Goal: Transaction & Acquisition: Purchase product/service

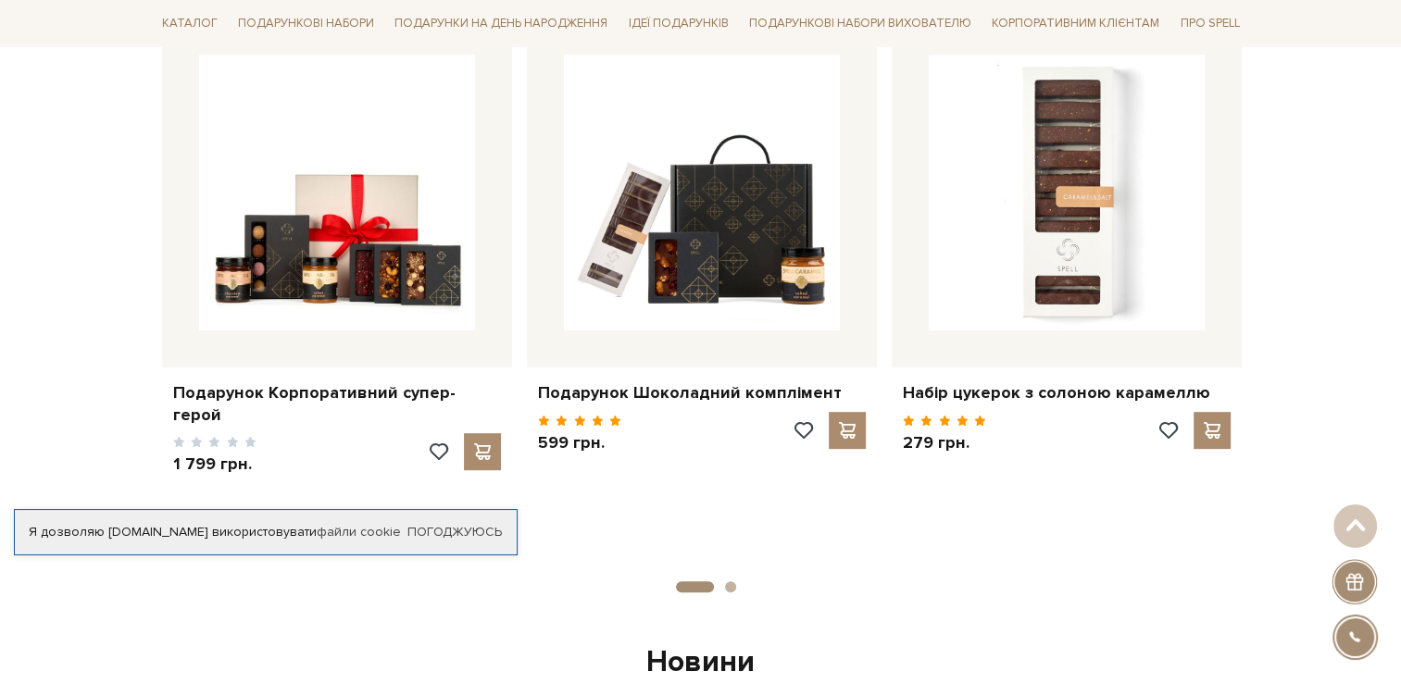
scroll to position [648, 0]
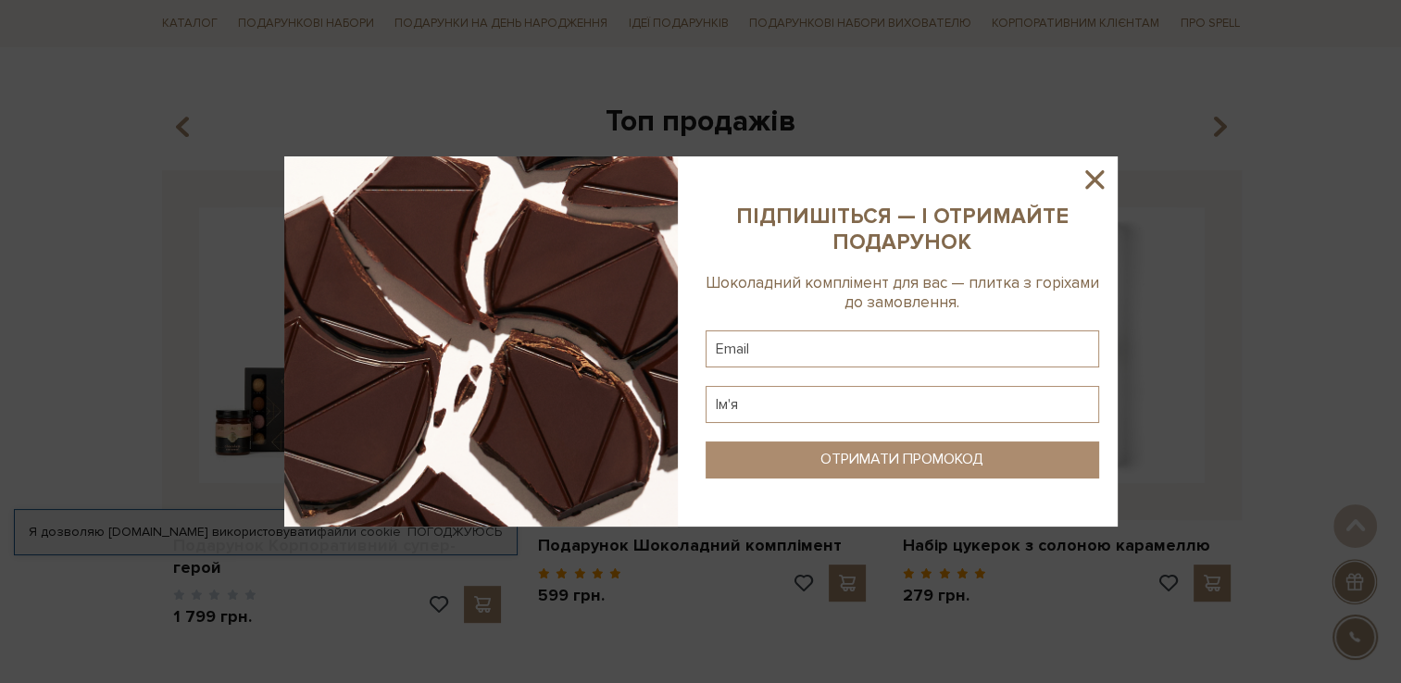
click at [1086, 179] on icon at bounding box center [1094, 179] width 31 height 31
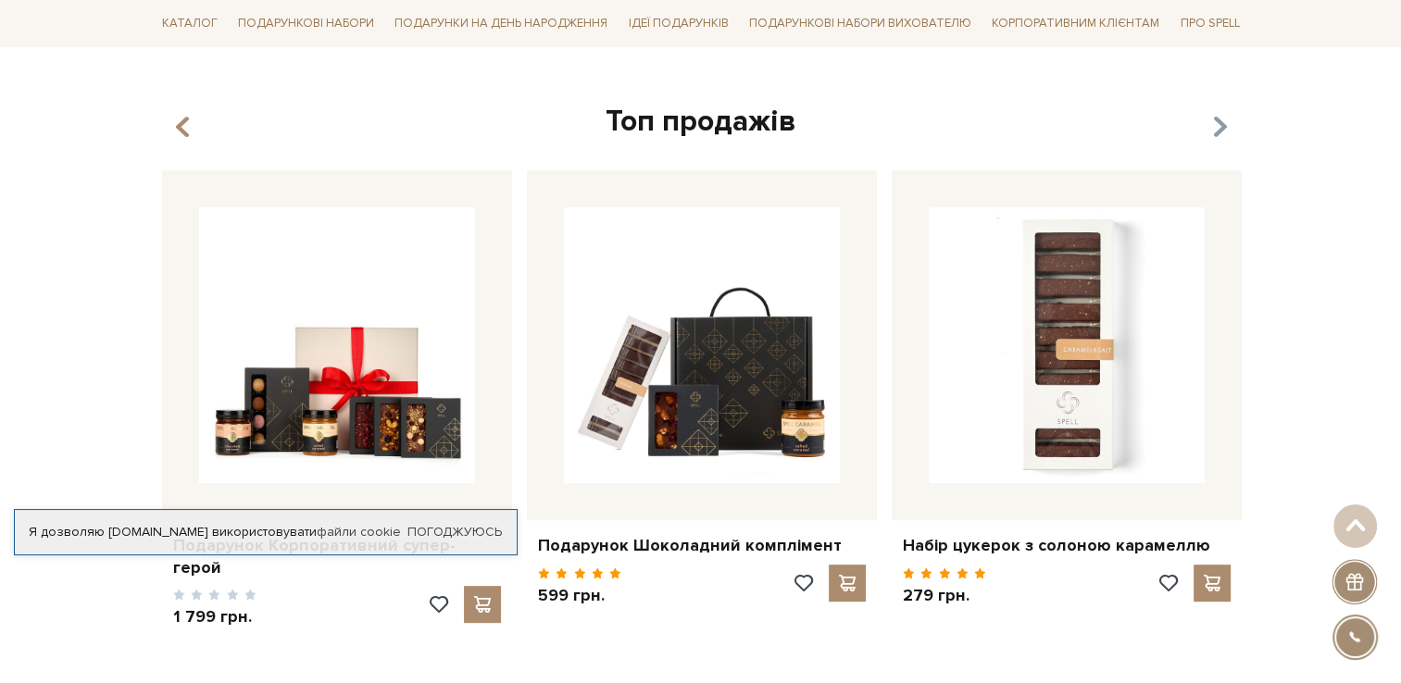
click at [1212, 125] on icon "button" at bounding box center [1219, 127] width 16 height 31
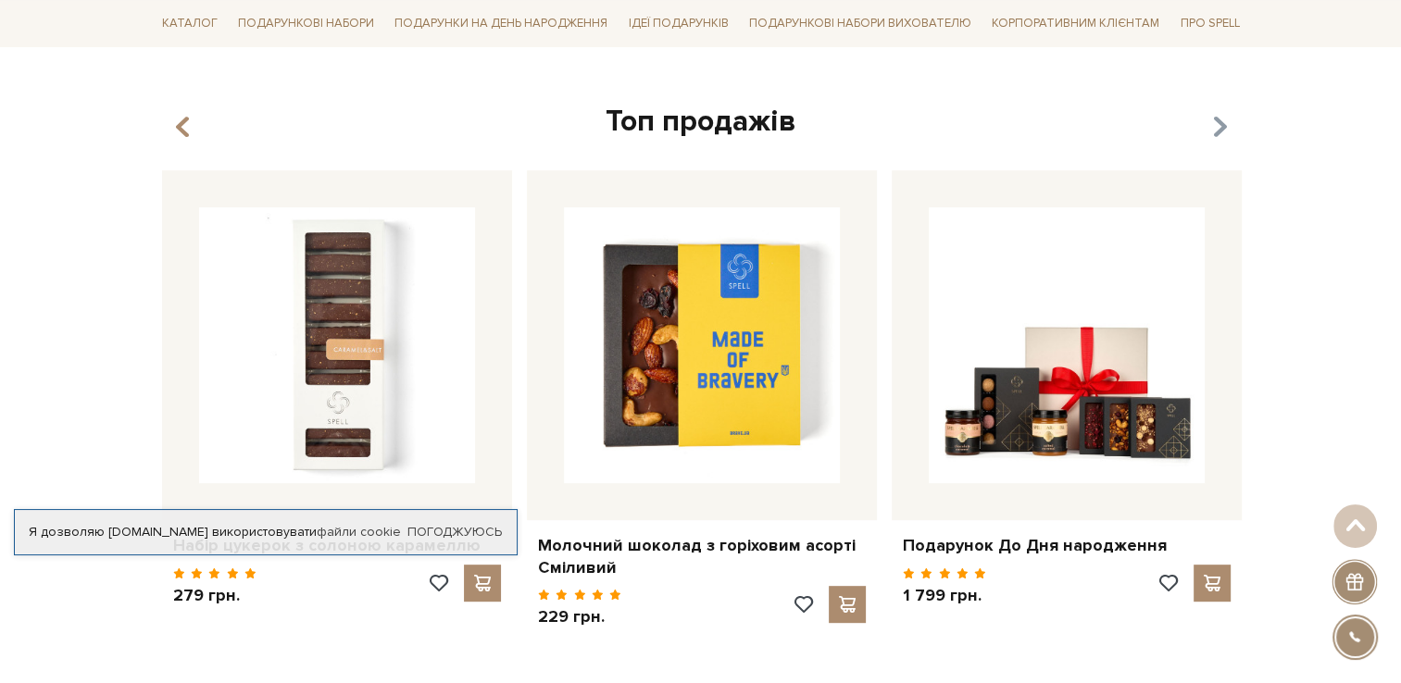
click at [1212, 129] on icon "button" at bounding box center [1219, 127] width 16 height 31
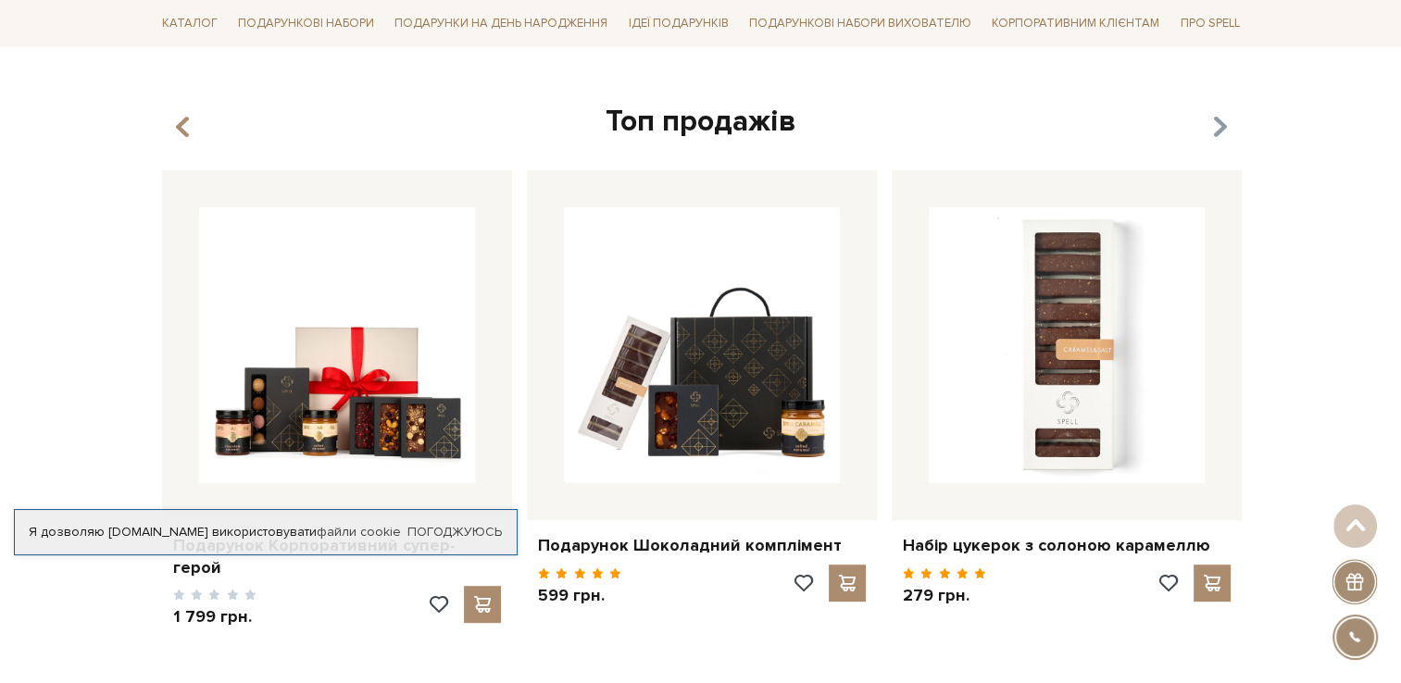
click at [1212, 129] on icon "button" at bounding box center [1219, 127] width 16 height 31
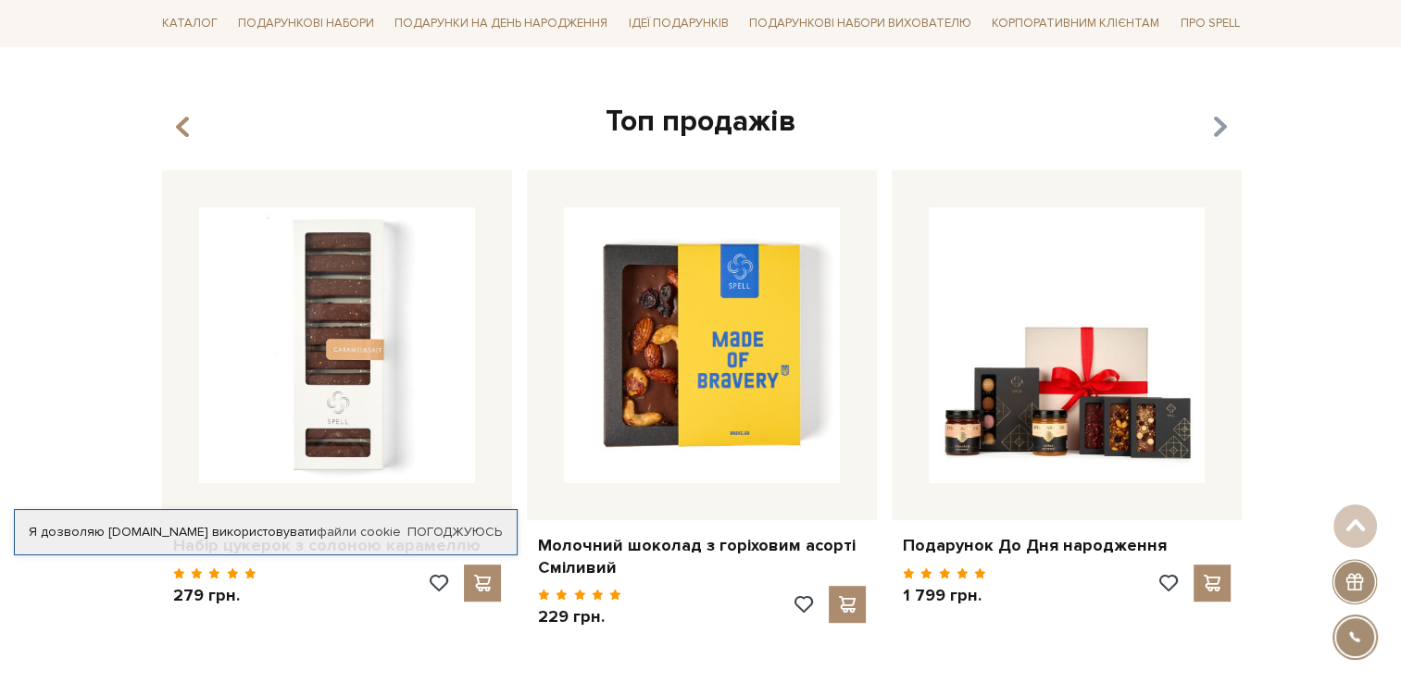
click at [1215, 124] on icon "button" at bounding box center [1219, 127] width 16 height 31
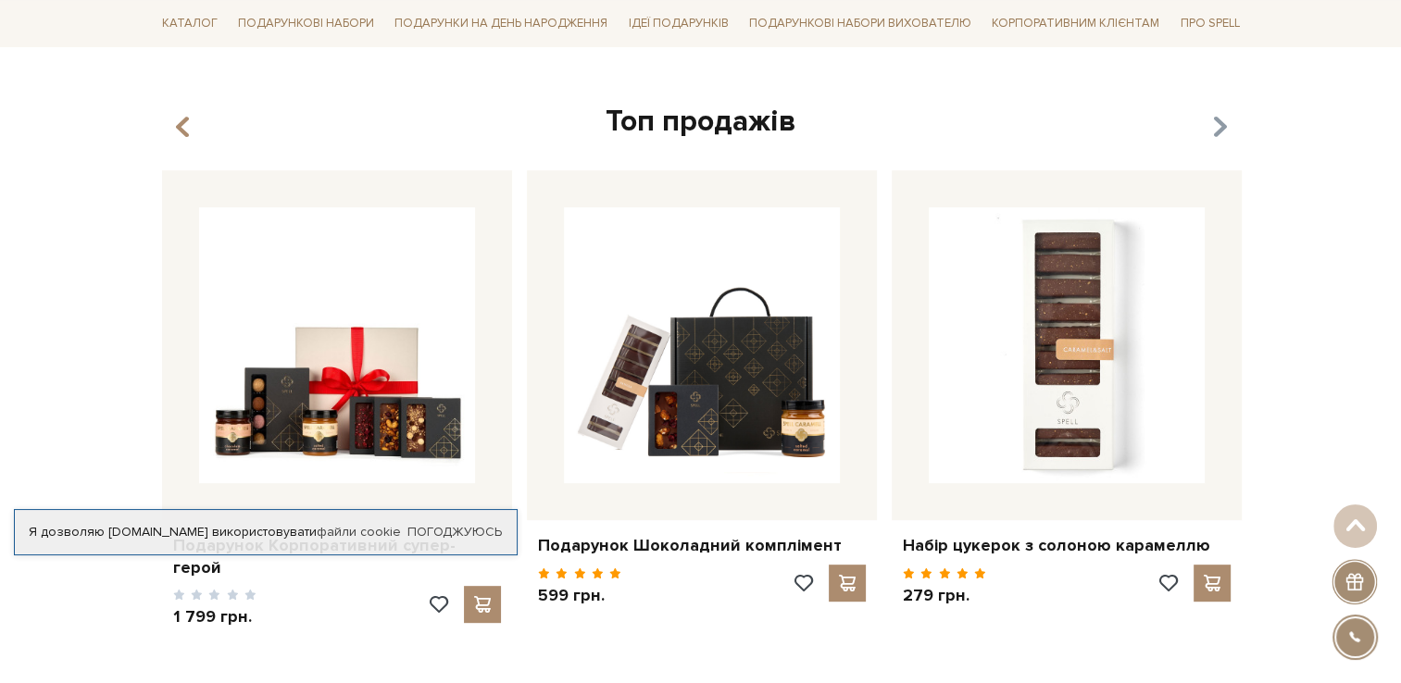
click at [1215, 124] on icon "button" at bounding box center [1219, 127] width 16 height 31
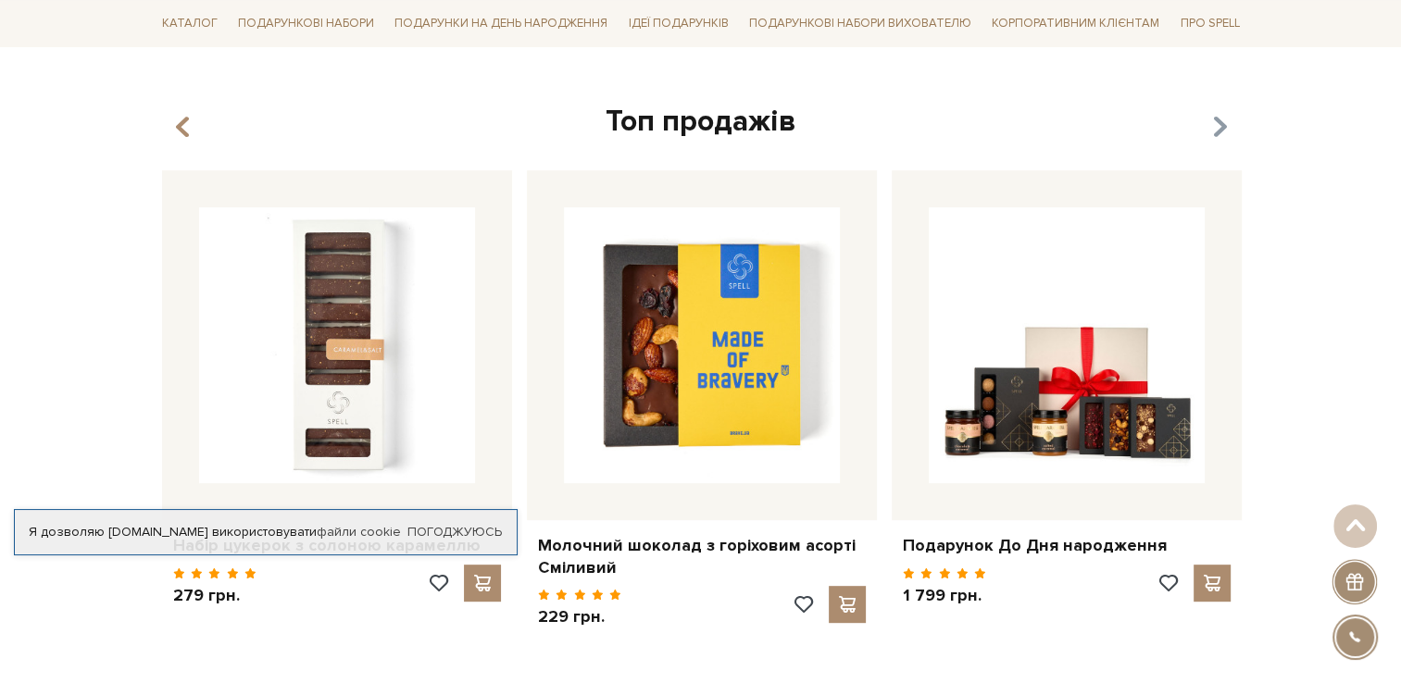
click at [1227, 128] on icon "button" at bounding box center [1219, 127] width 16 height 31
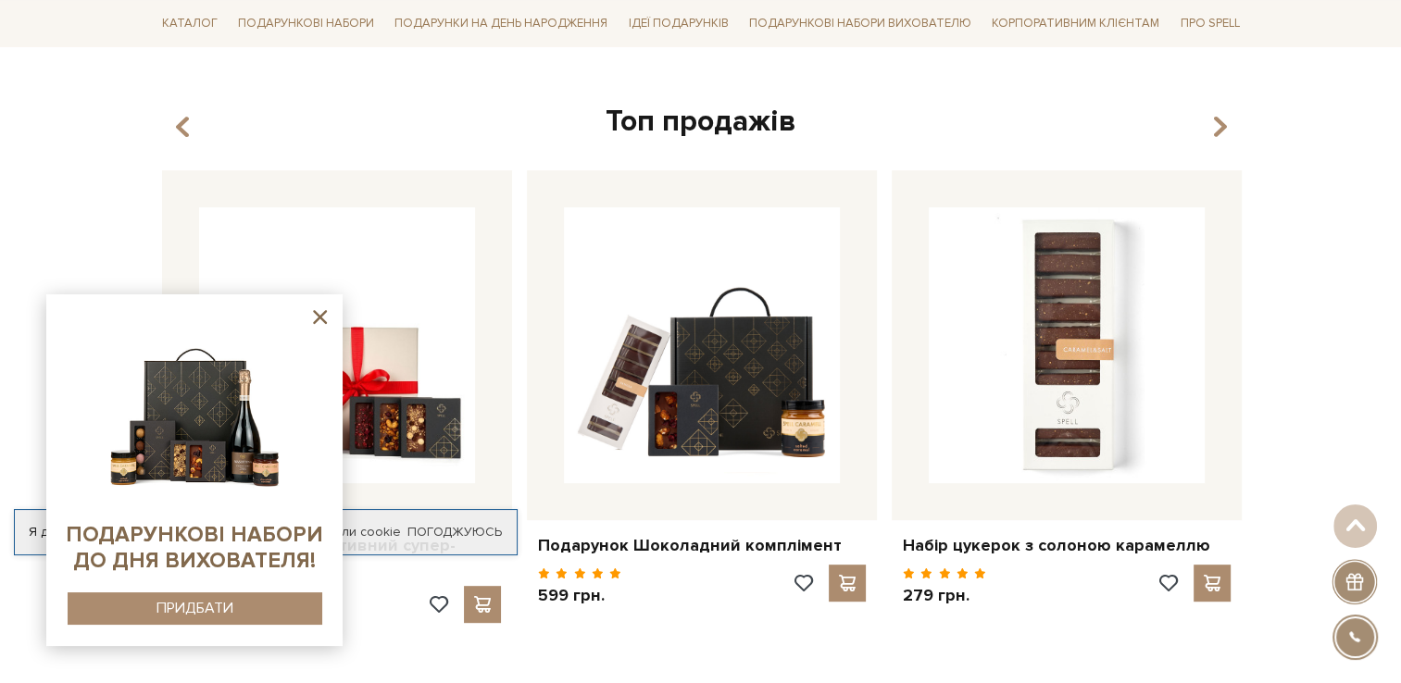
click at [1210, 144] on div "Топ продажів Набір цукерок з солоною карамеллю" at bounding box center [701, 412] width 1115 height 619
click at [1219, 131] on icon "button" at bounding box center [1219, 127] width 16 height 31
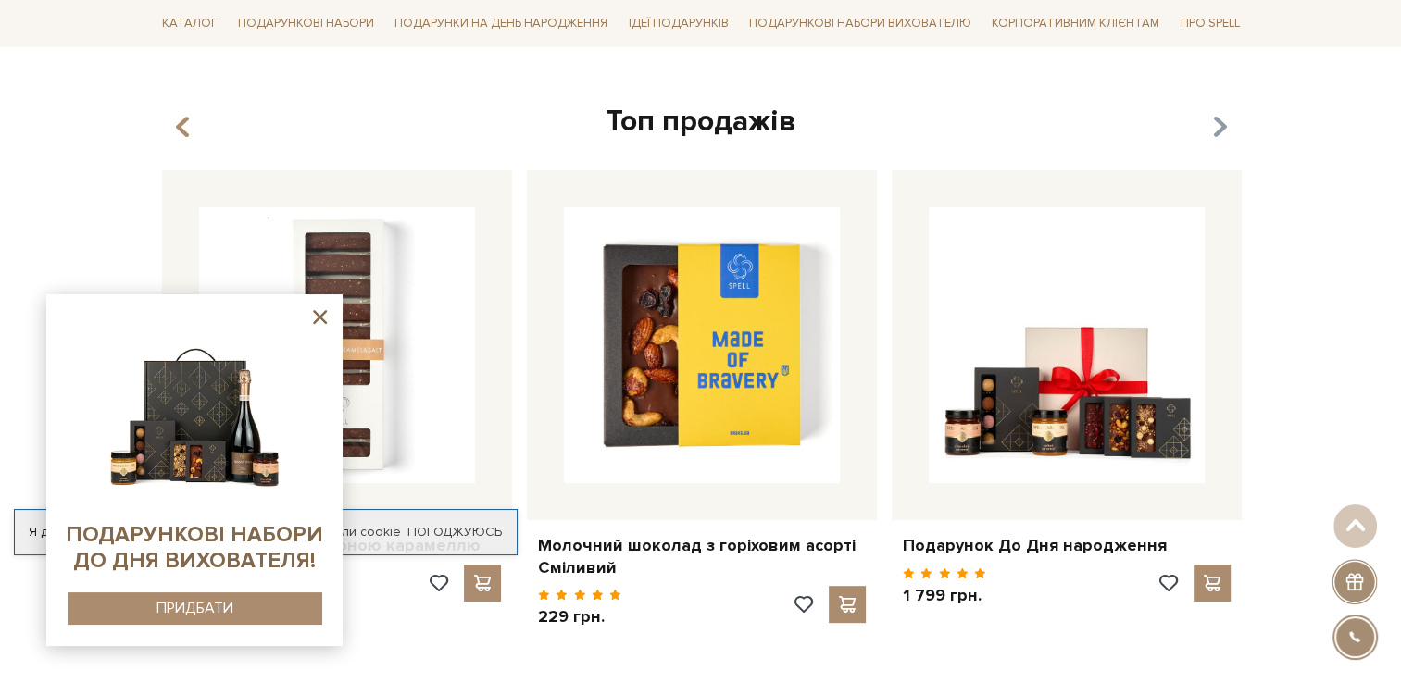
click at [1219, 131] on icon "button" at bounding box center [1219, 127] width 16 height 31
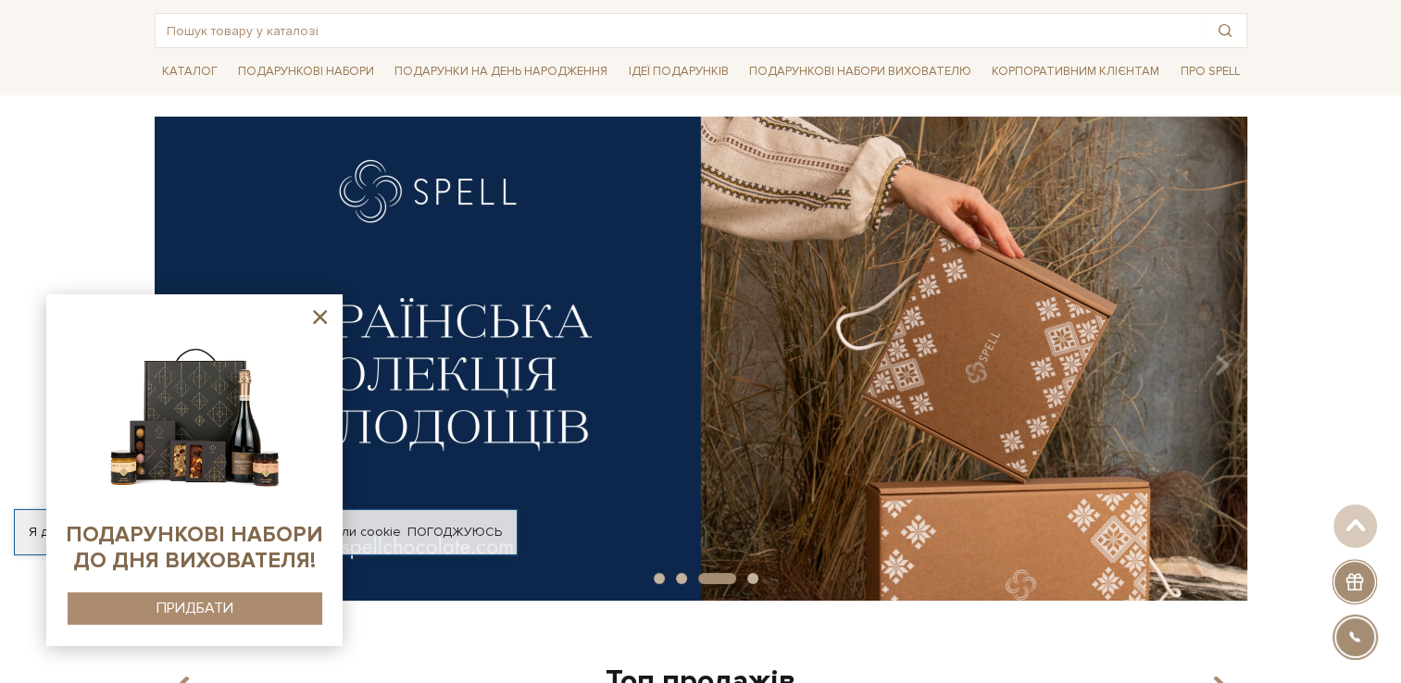
scroll to position [0, 0]
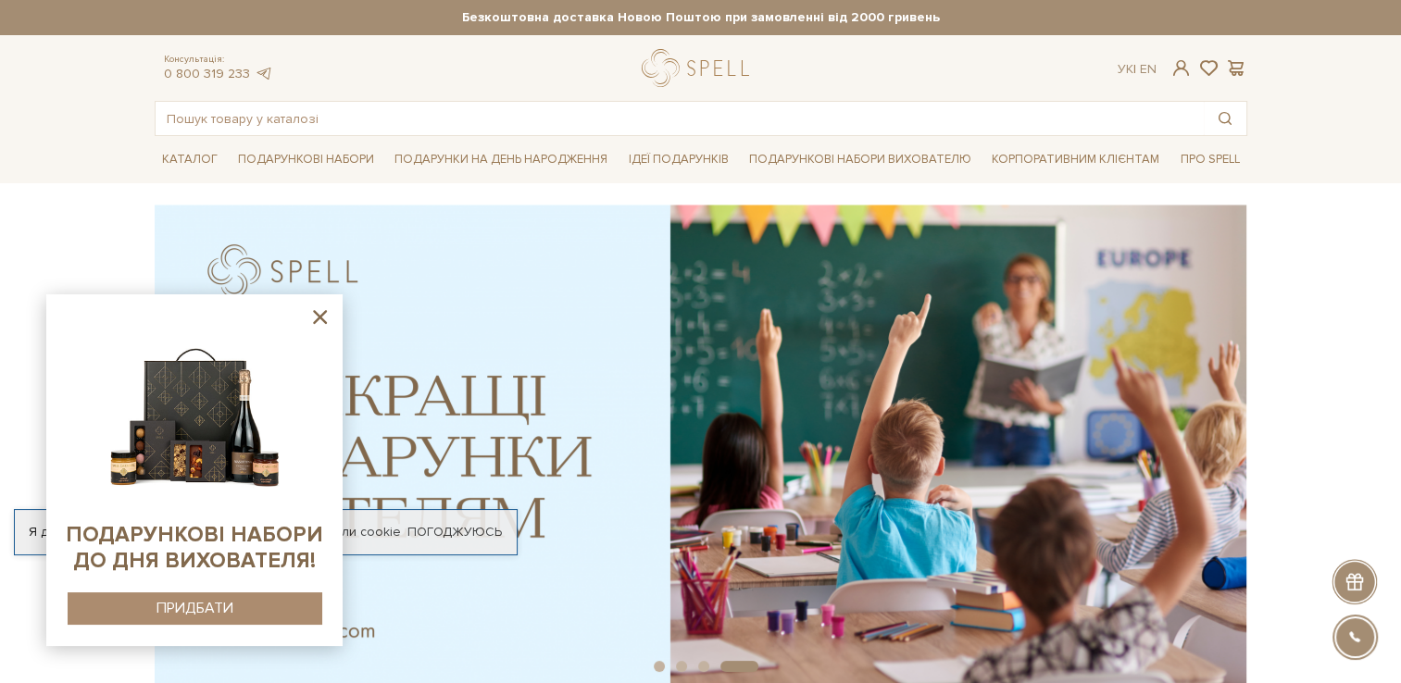
drag, startPoint x: 319, startPoint y: 321, endPoint x: 311, endPoint y: 304, distance: 19.5
click at [319, 321] on icon at bounding box center [319, 317] width 23 height 23
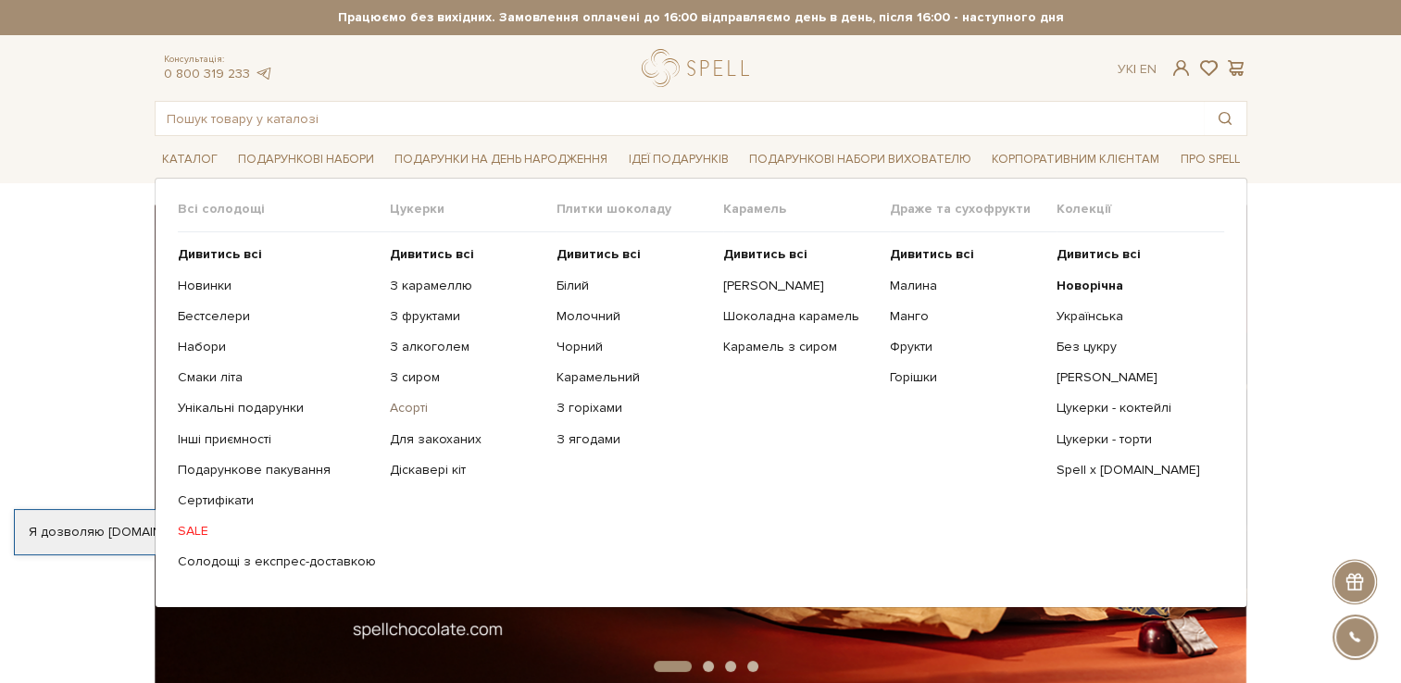
click at [400, 409] on link "Асорті" at bounding box center [466, 408] width 153 height 17
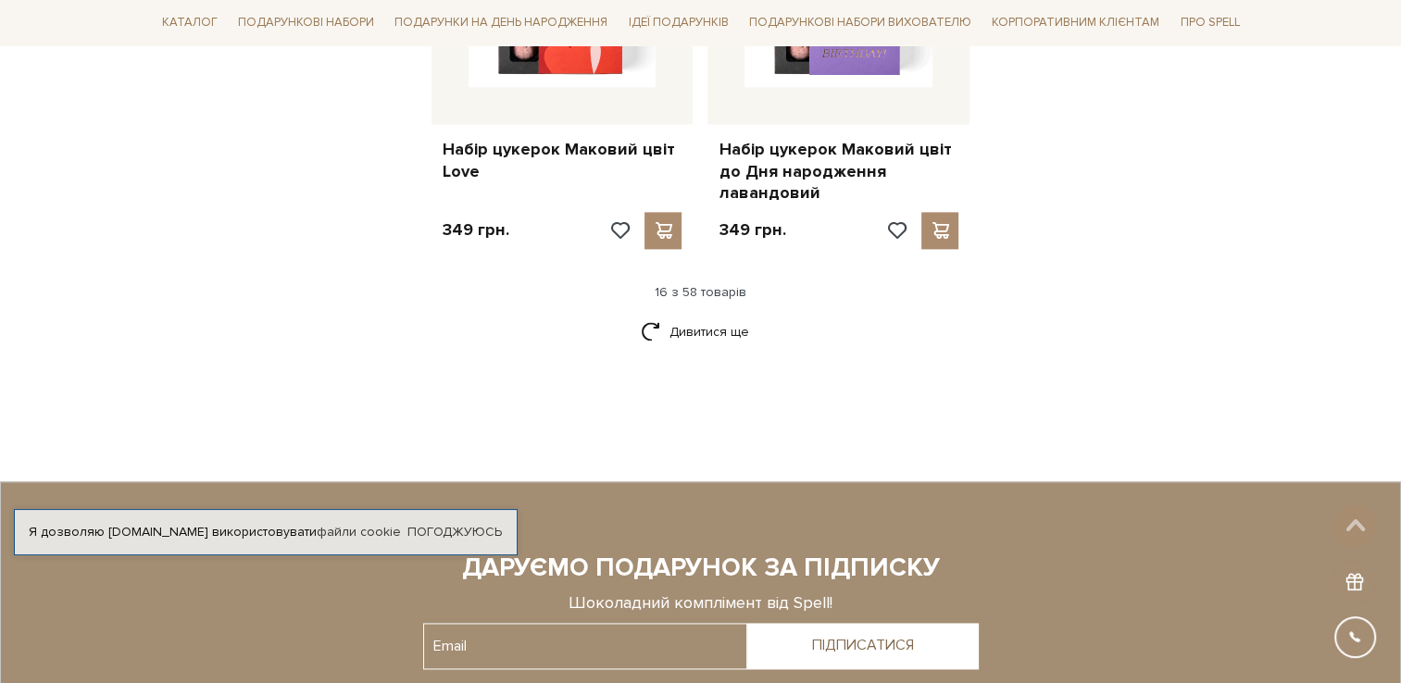
scroll to position [2500, 0]
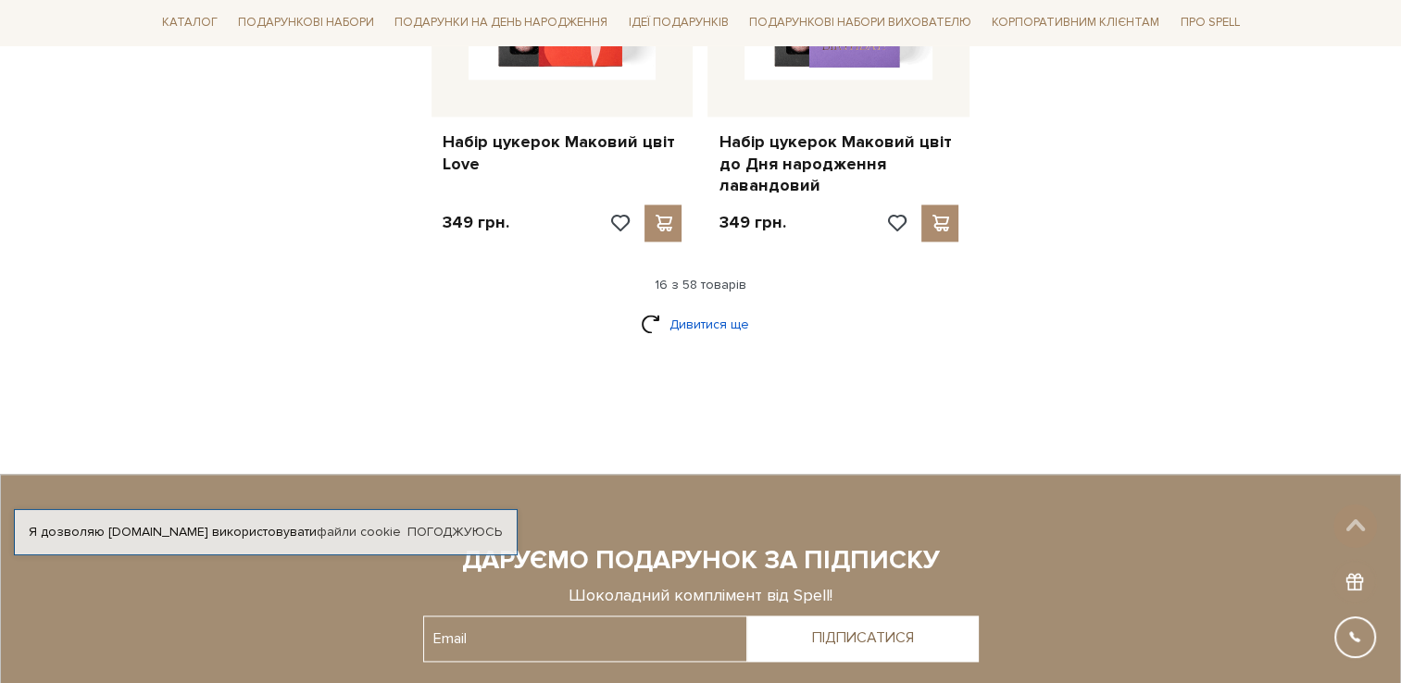
click at [701, 308] on link "Дивитися ще" at bounding box center [701, 324] width 120 height 32
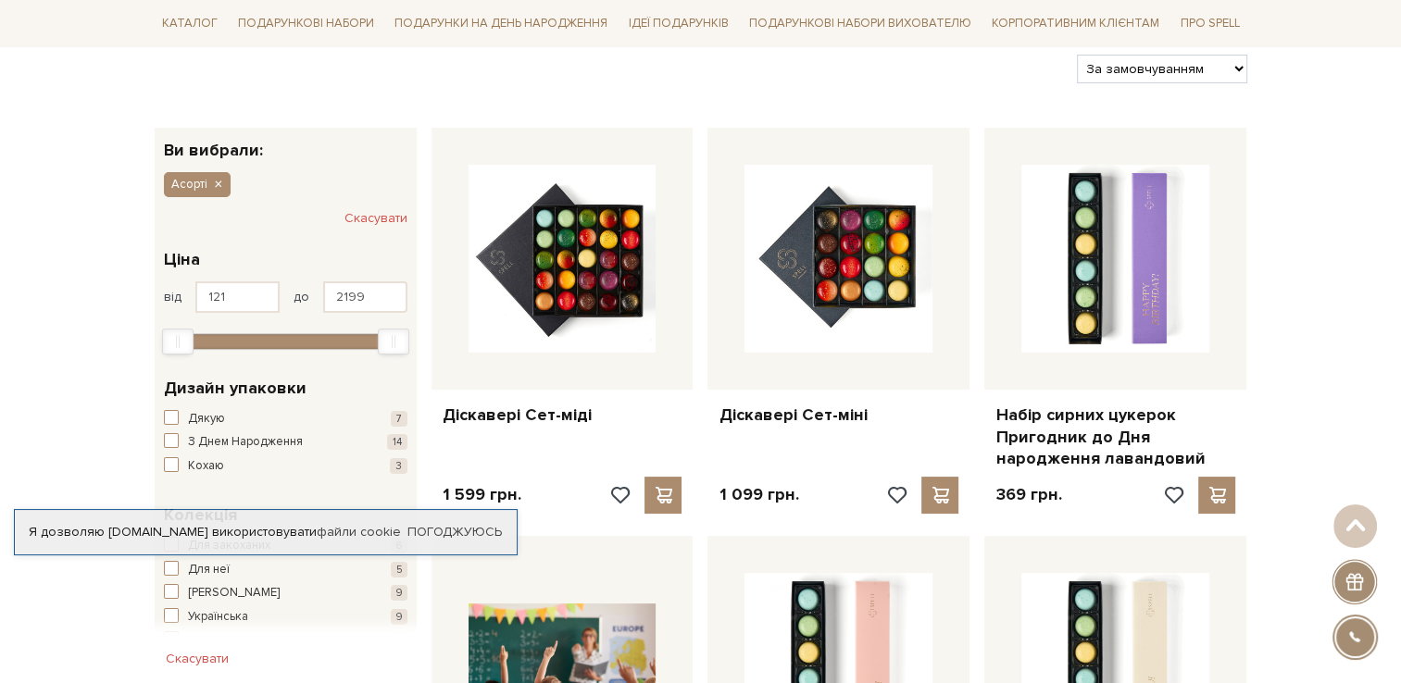
scroll to position [0, 0]
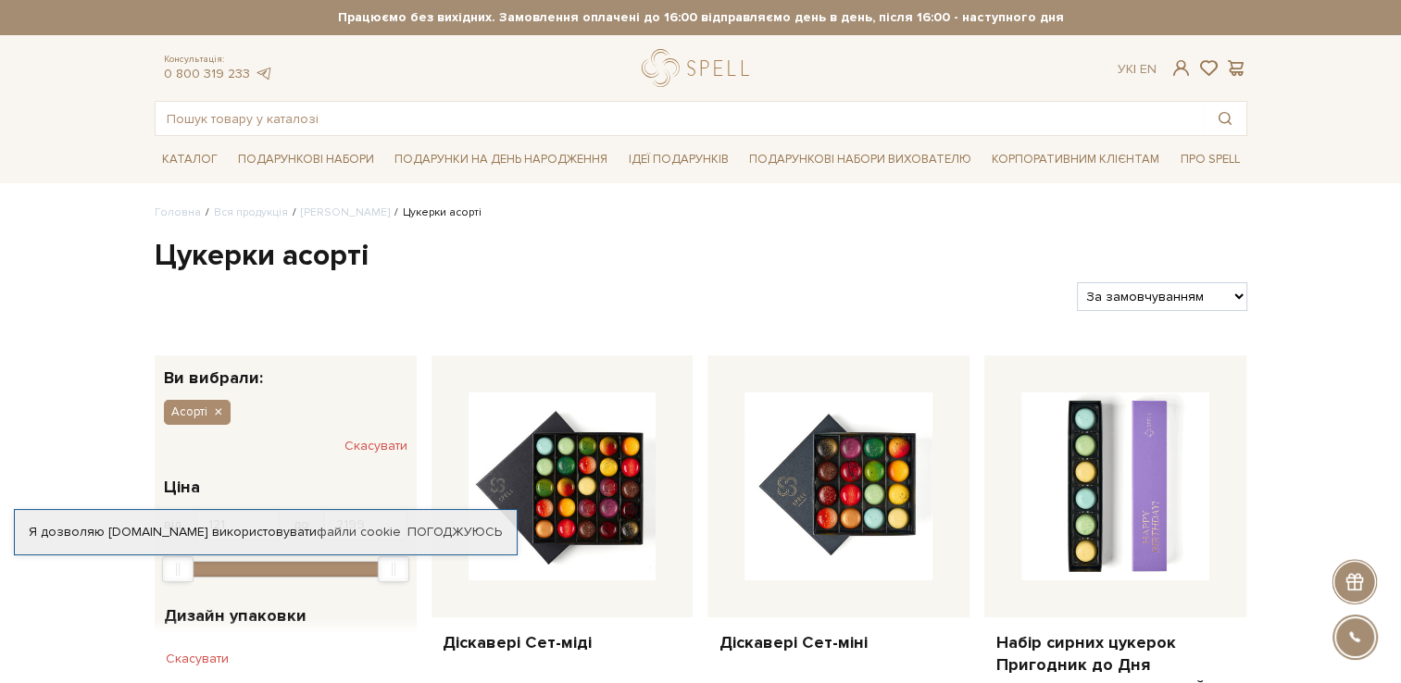
click at [1237, 295] on select "За замовчуванням За Ціною (зростання) За Ціною (зменшення) Новинки За популярні…" at bounding box center [1161, 296] width 169 height 29
select select "https://spellchocolate.com/our-productions/seti-cukerok/asorti?sort=p.price&ord…"
click at [1077, 282] on select "За замовчуванням За Ціною (зростання) За Ціною (зменшення) Новинки За популярні…" at bounding box center [1161, 296] width 169 height 29
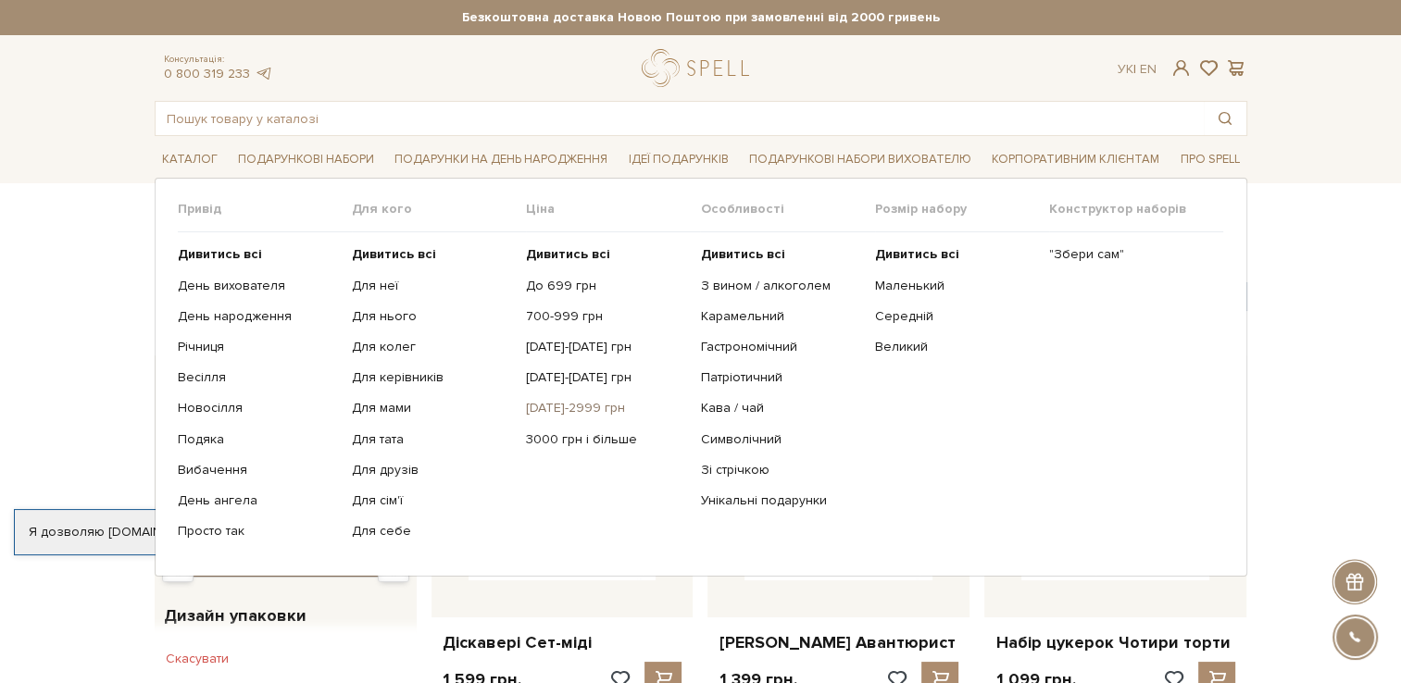
click at [546, 411] on link "[DATE]-2999 грн" at bounding box center [606, 408] width 160 height 17
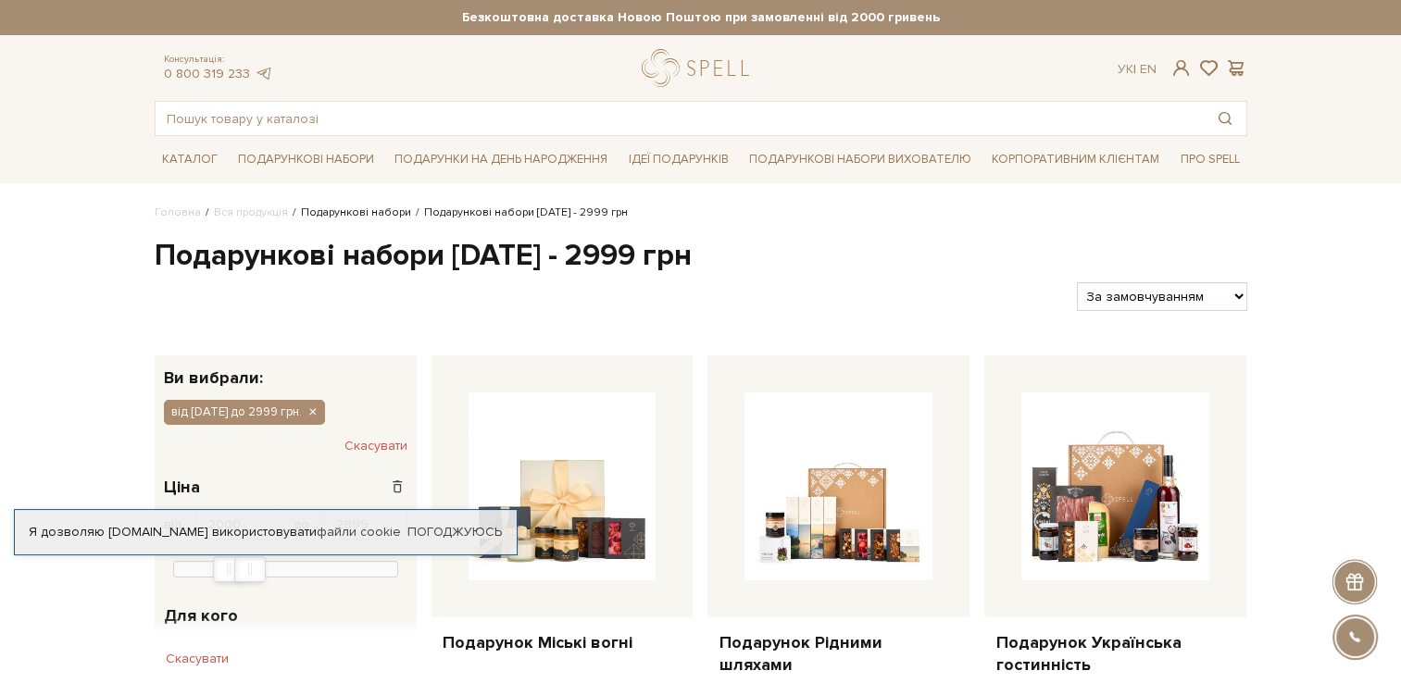
click at [361, 211] on link "Подарункові набори" at bounding box center [356, 213] width 110 height 14
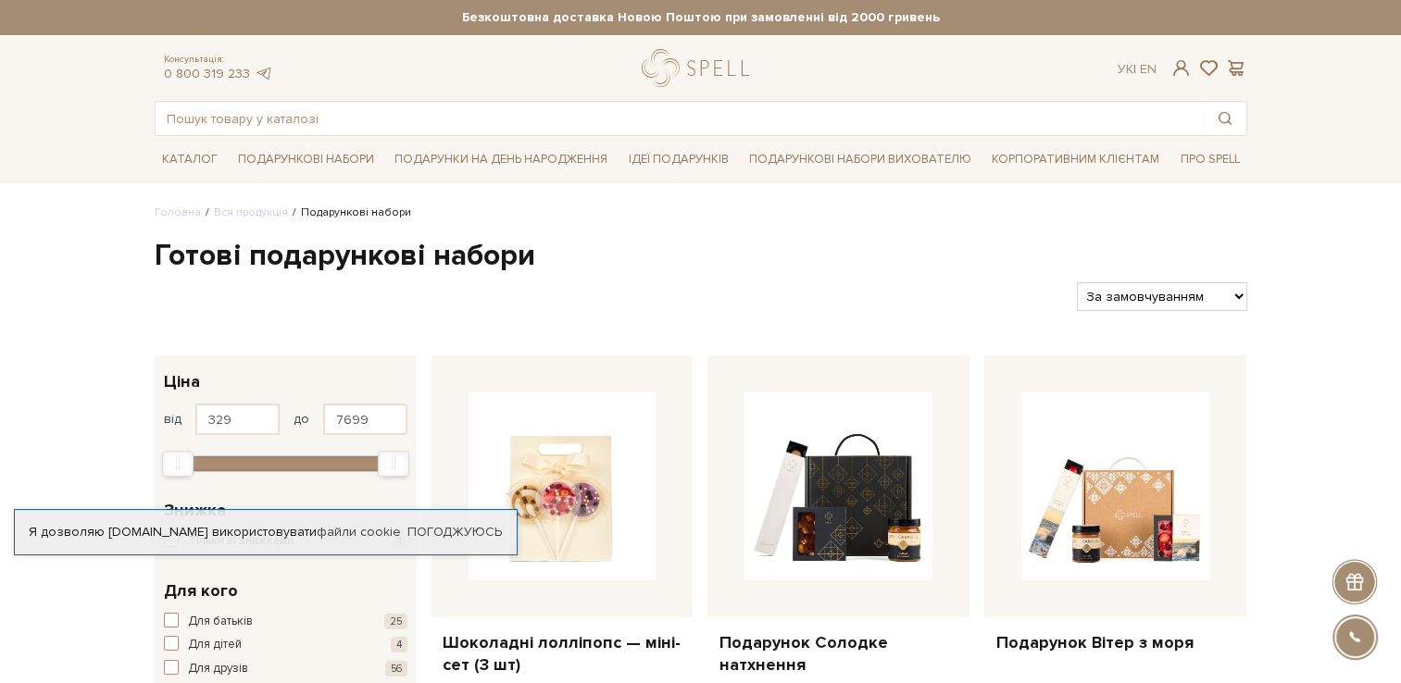
click at [1239, 294] on select "За замовчуванням За Ціною (зростання) За Ціною (зменшення) Новинки За популярні…" at bounding box center [1161, 296] width 169 height 29
select select "https://spellchocolate.com/our-productions/podarunkovi-box/?sort=p.price&order=…"
click at [1077, 282] on select "За замовчуванням За Ціною (зростання) За Ціною (зменшення) Новинки За популярні…" at bounding box center [1161, 296] width 169 height 29
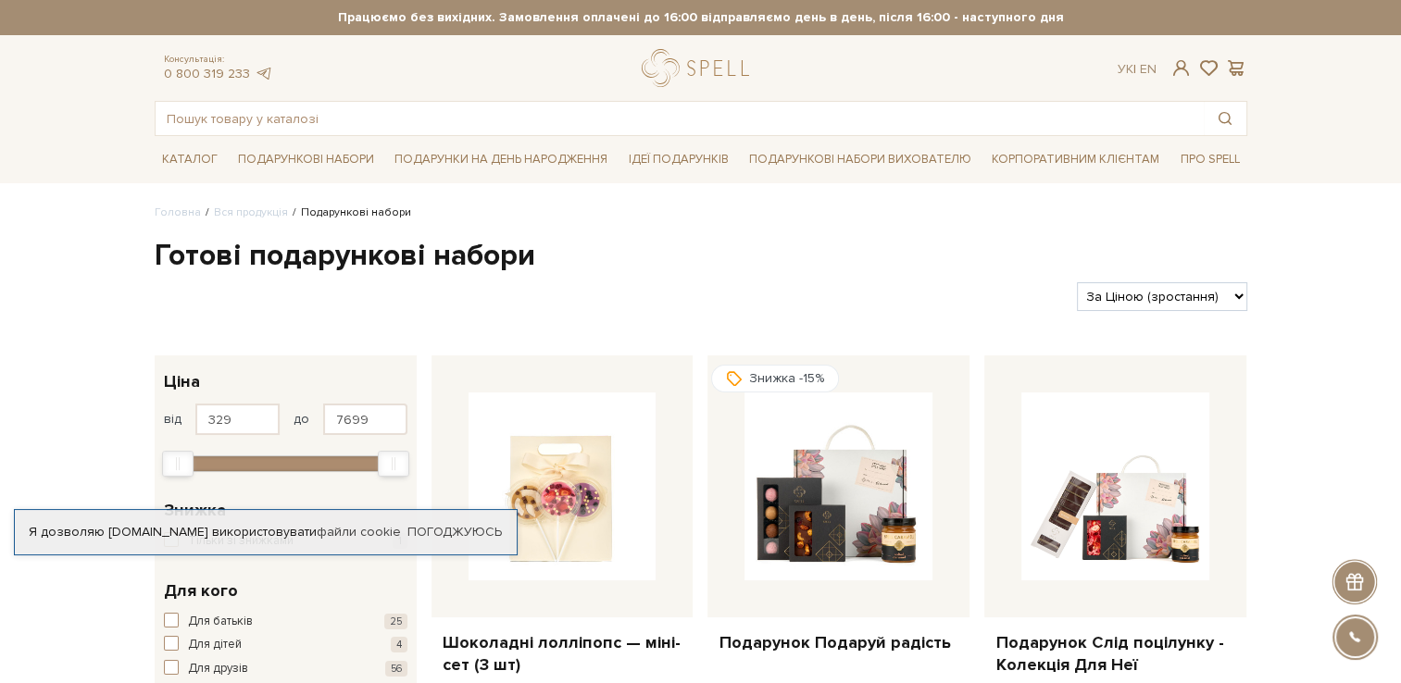
click at [1233, 299] on select "За замовчуванням За Ціною (зростання) За Ціною (зменшення) Новинки За популярні…" at bounding box center [1161, 296] width 169 height 29
select select "https://spellchocolate.com/our-productions/podarunkovi-box/?sort=p.price&order=…"
click at [1077, 282] on select "За замовчуванням За Ціною (зростання) За Ціною (зменшення) Новинки За популярні…" at bounding box center [1161, 296] width 169 height 29
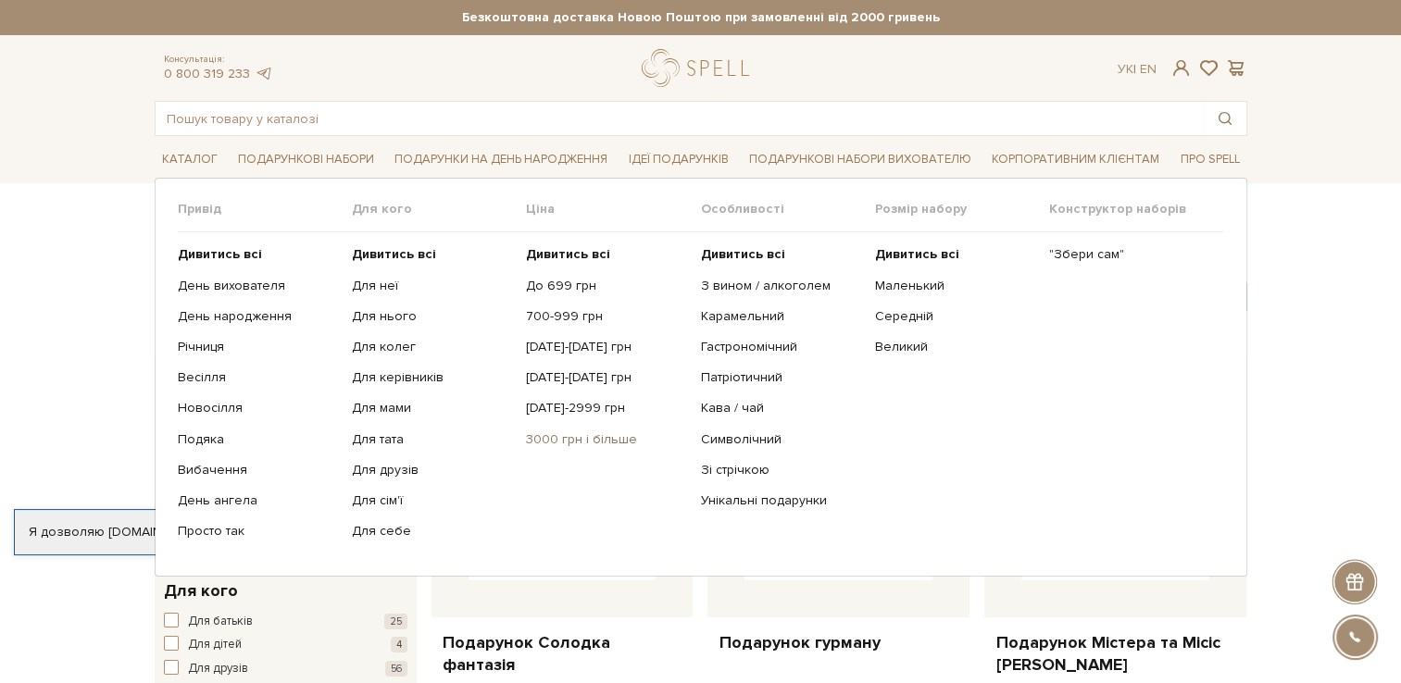
click at [579, 433] on link "3000 грн і більше" at bounding box center [606, 439] width 160 height 17
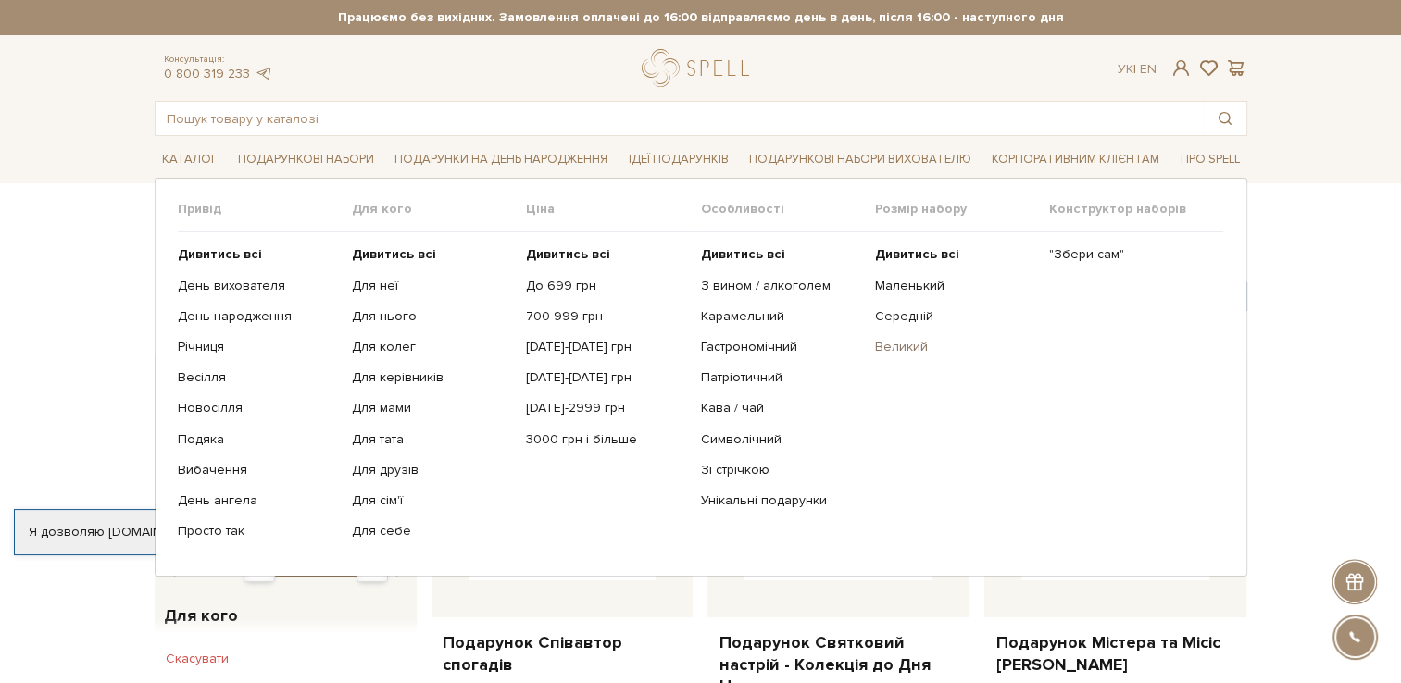
click at [891, 343] on link "Великий" at bounding box center [955, 347] width 160 height 17
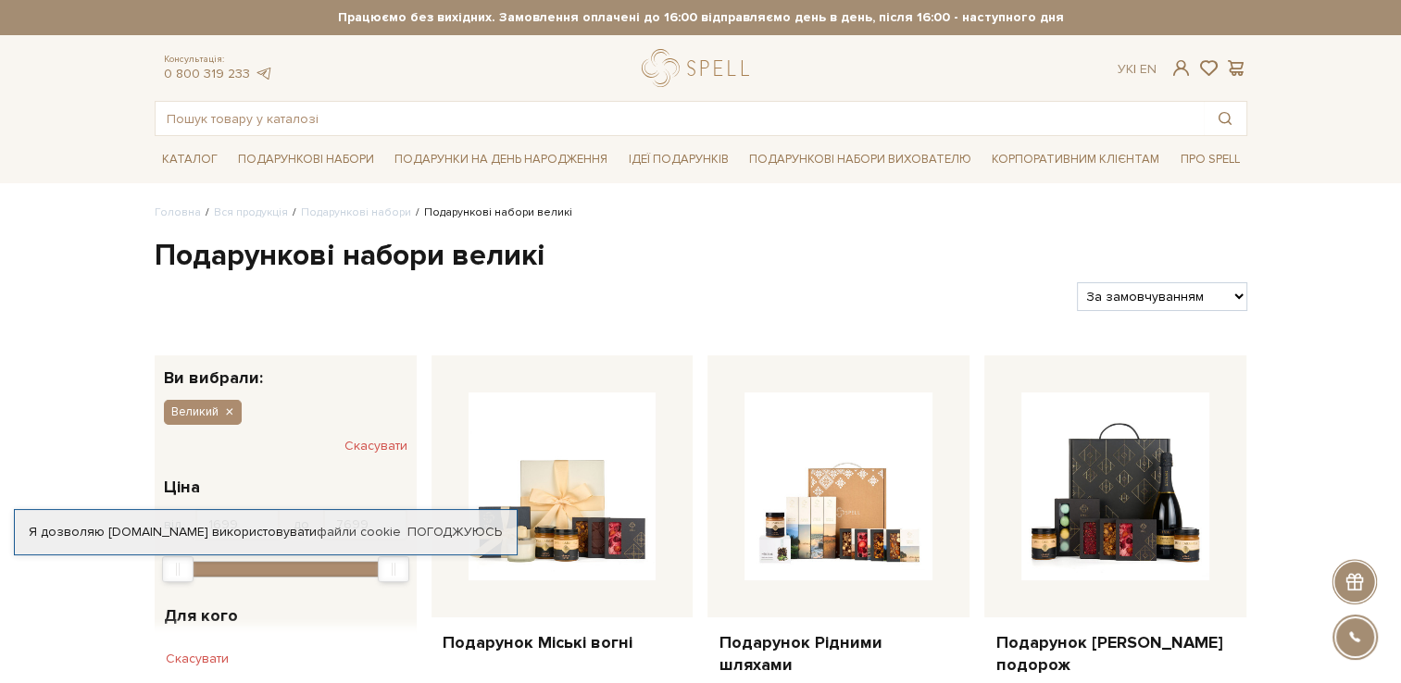
click at [1215, 298] on select "За замовчуванням За Ціною (зростання) За Ціною (зменшення) Новинки За популярні…" at bounding box center [1161, 296] width 169 height 29
select select "https://spellchocolate.com/our-productions/podarunkovi-box/big?sort=p.price&ord…"
click at [1077, 282] on select "За замовчуванням За Ціною (зростання) За Ціною (зменшення) Новинки За популярні…" at bounding box center [1161, 296] width 169 height 29
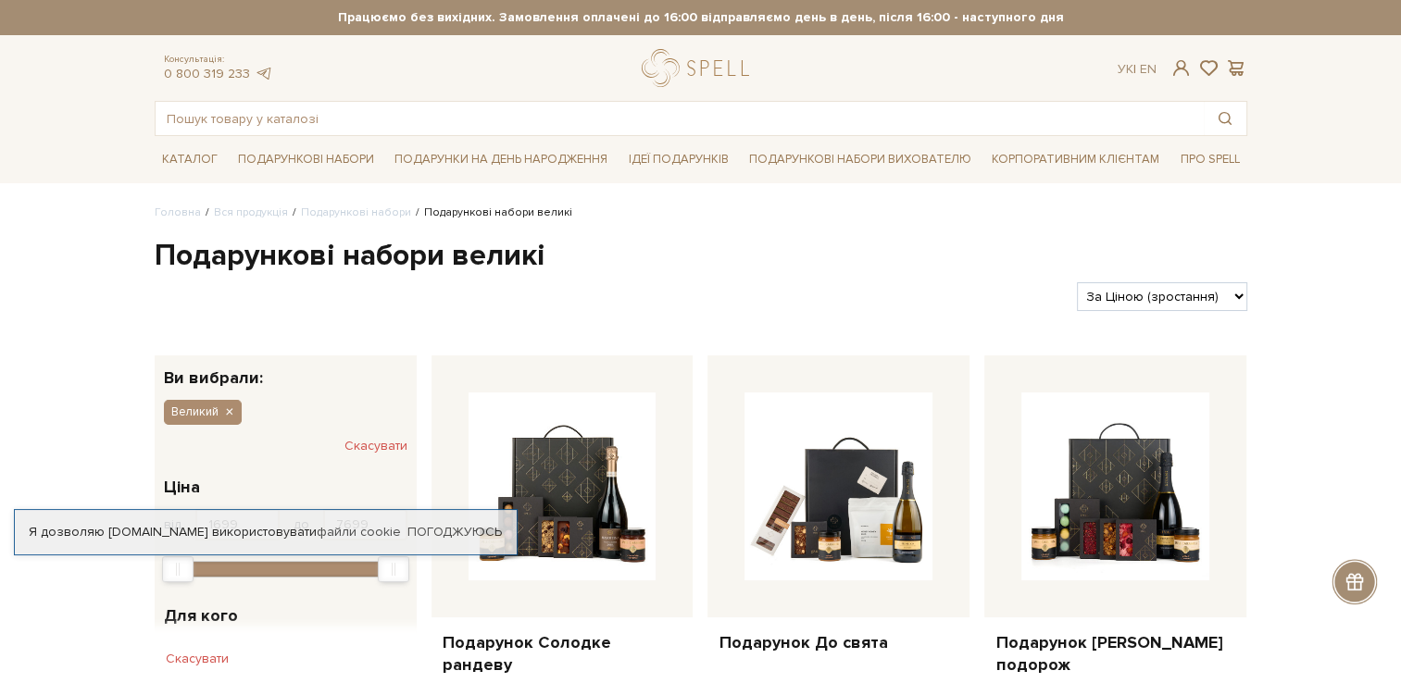
click at [1233, 296] on select "За замовчуванням За Ціною (зростання) За Ціною (зменшення) Новинки За популярні…" at bounding box center [1161, 296] width 169 height 29
select select "[URL][DOMAIN_NAME]"
click at [1077, 282] on select "За замовчуванням За Ціною (зростання) За Ціною (зменшення) Новинки За популярні…" at bounding box center [1161, 296] width 169 height 29
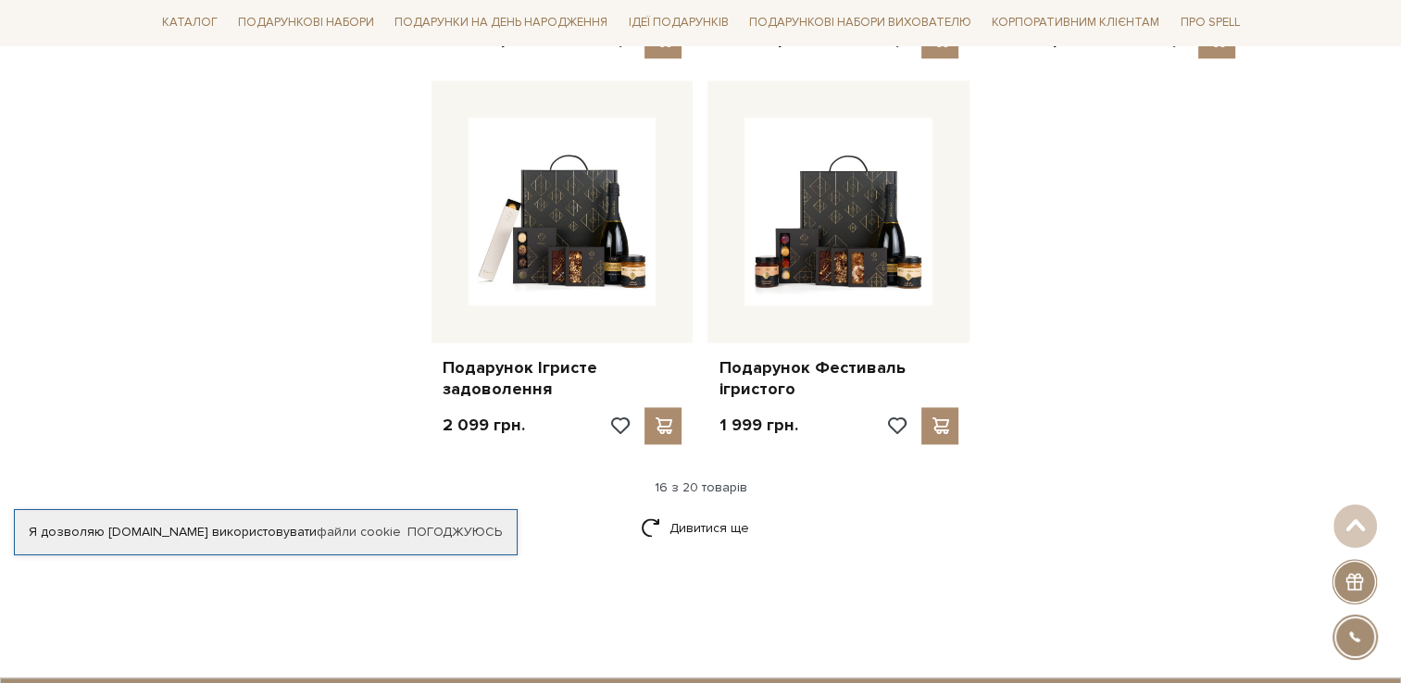
scroll to position [2315, 0]
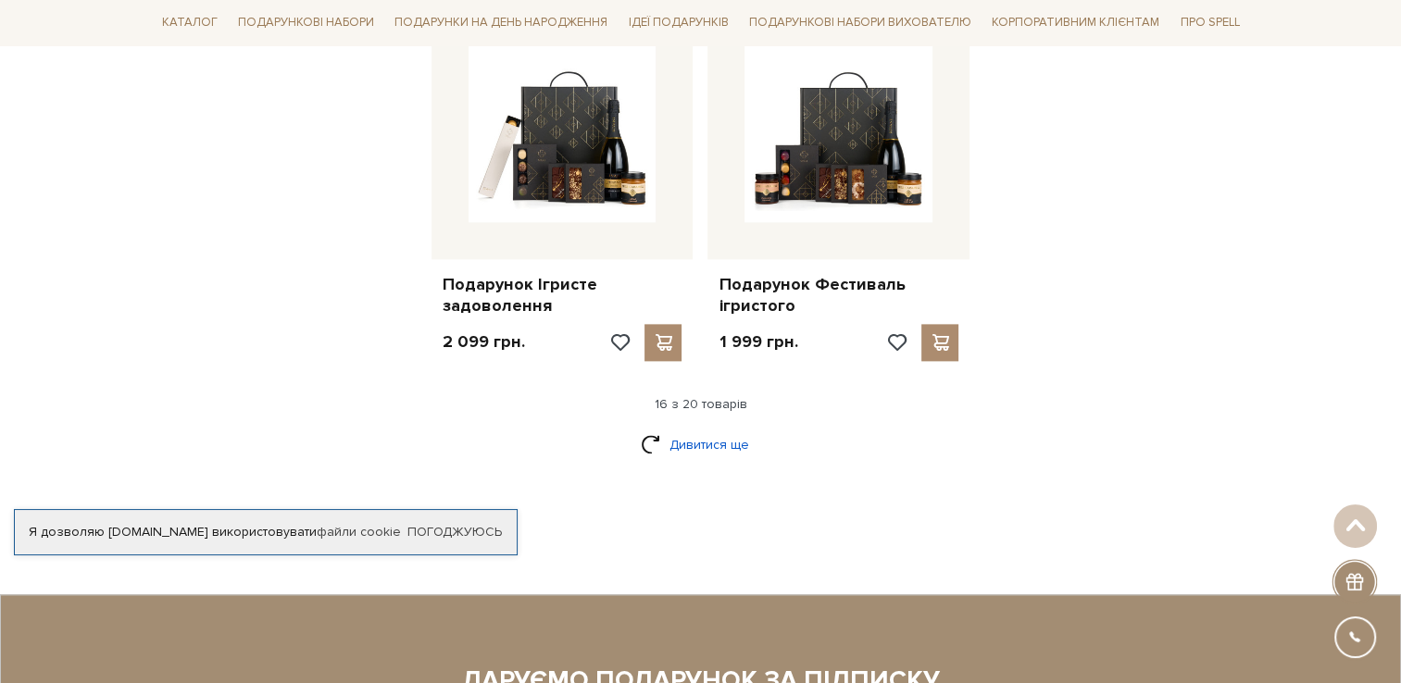
click at [699, 439] on link "Дивитися ще" at bounding box center [701, 445] width 120 height 32
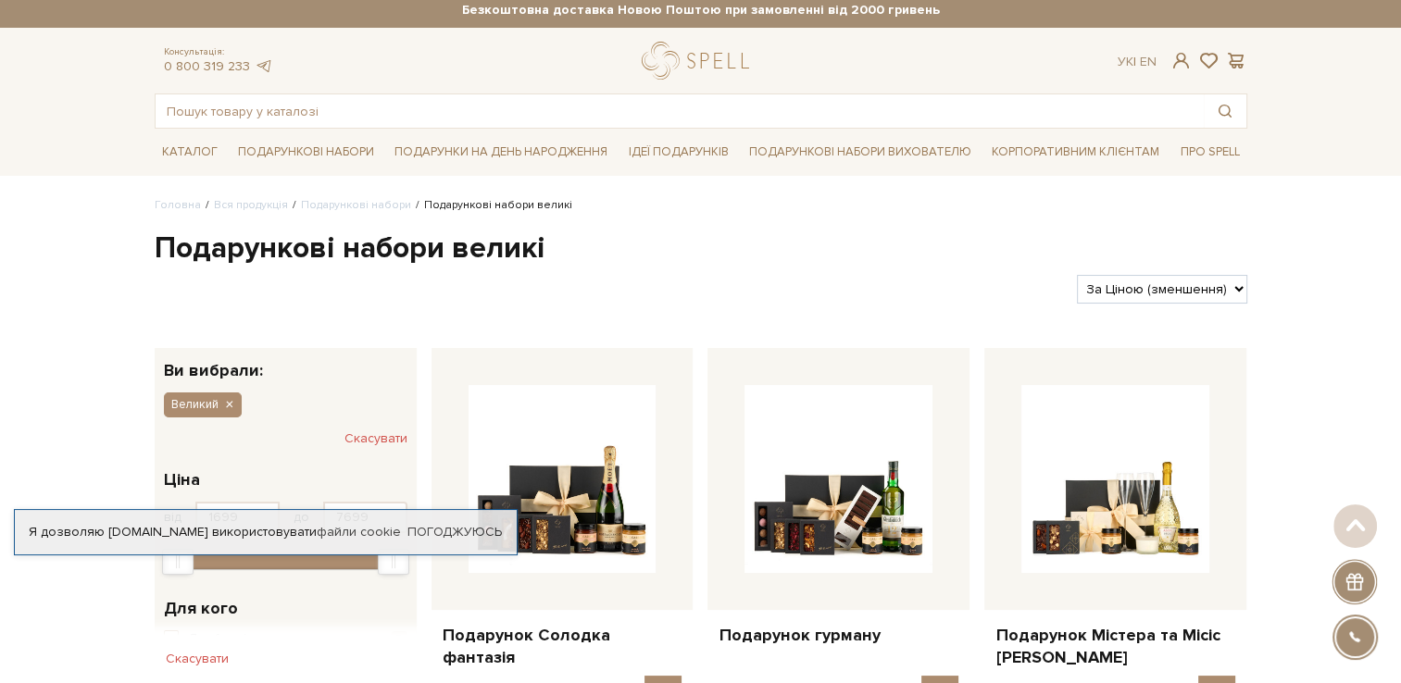
scroll to position [0, 0]
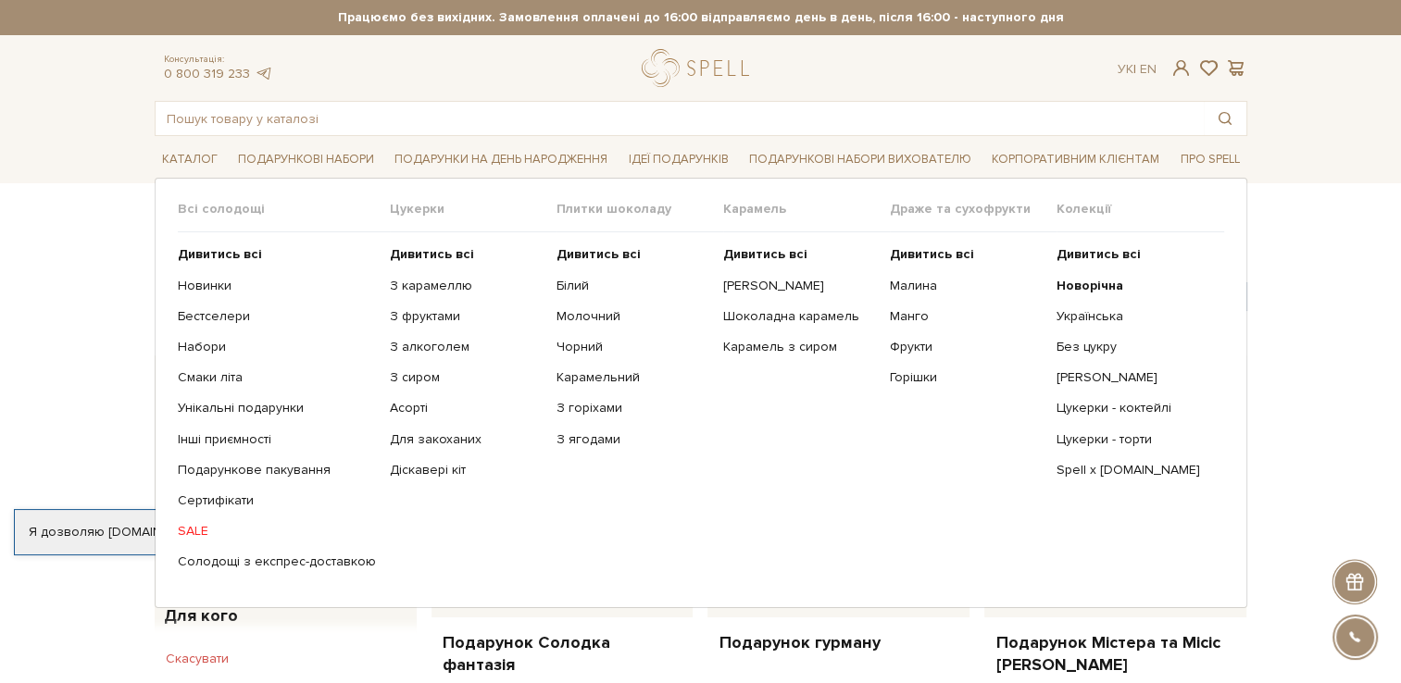
click at [181, 532] on link "SALE" at bounding box center [277, 531] width 198 height 17
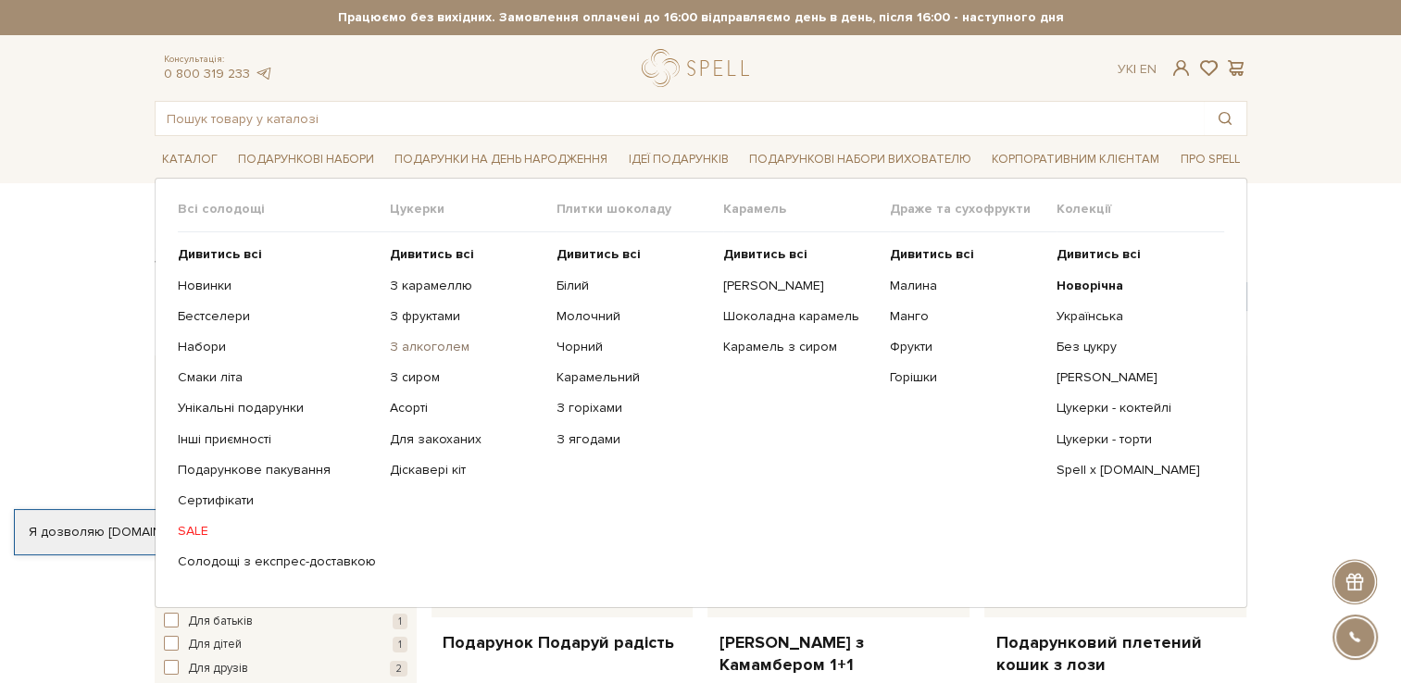
click at [430, 345] on link "З алкоголем" at bounding box center [466, 347] width 153 height 17
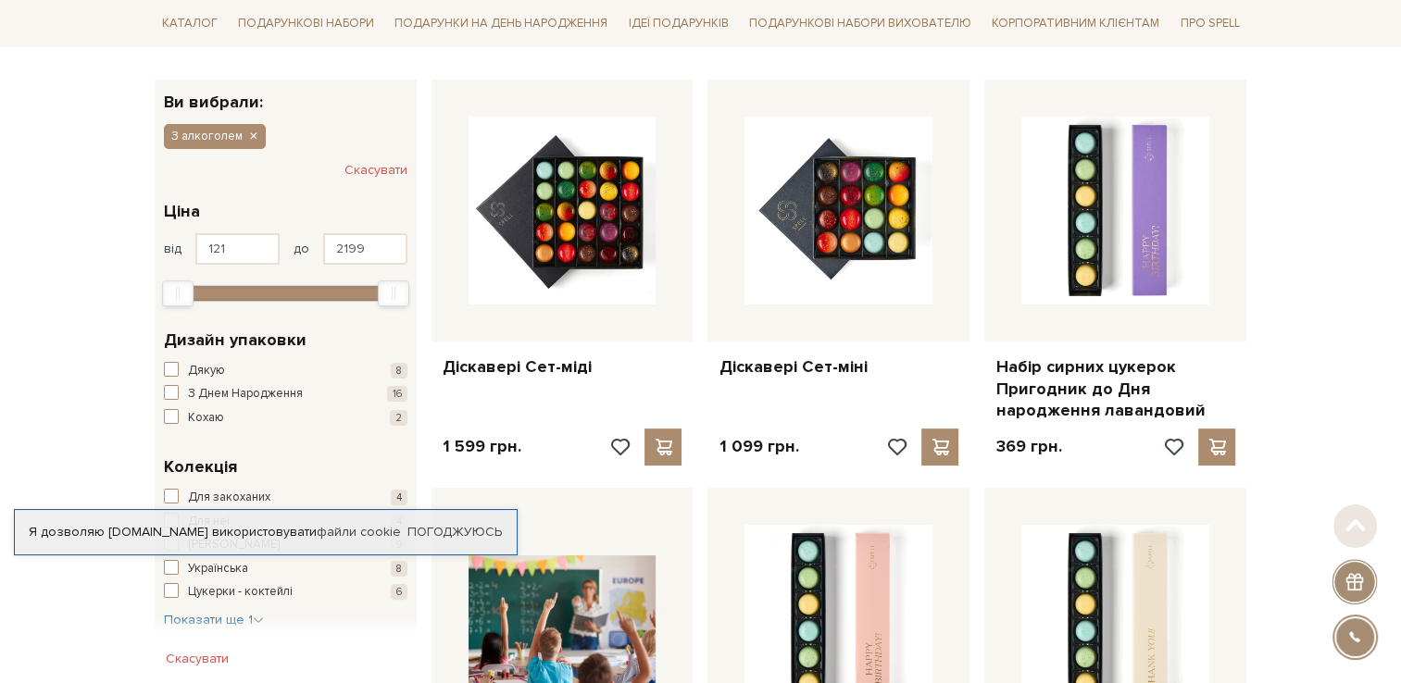
scroll to position [278, 0]
